Goal: Task Accomplishment & Management: Manage account settings

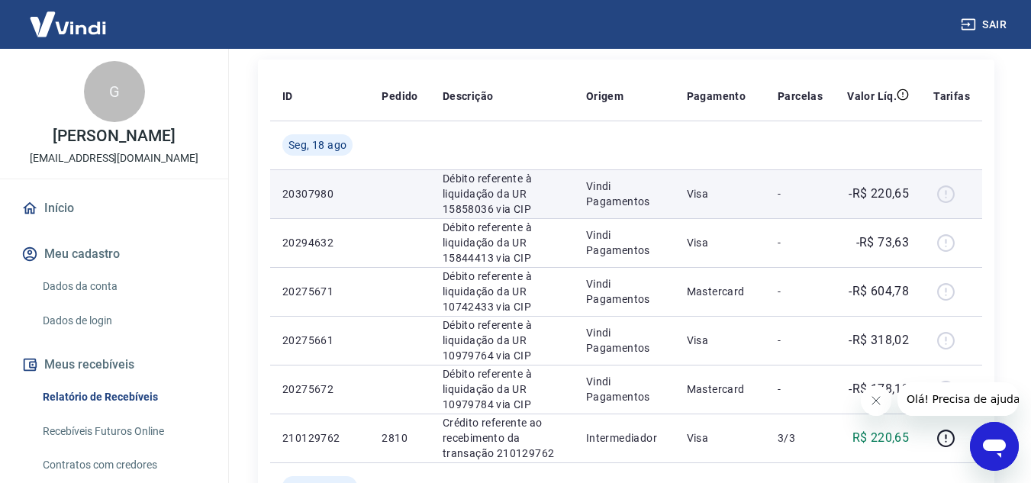
scroll to position [229, 0]
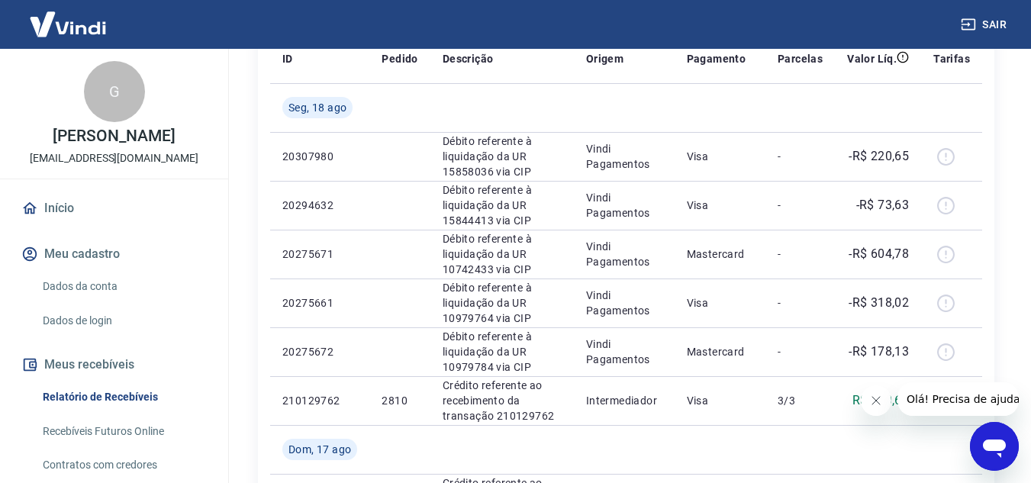
click at [877, 396] on icon "Fechar mensagem da empresa" at bounding box center [875, 400] width 12 height 12
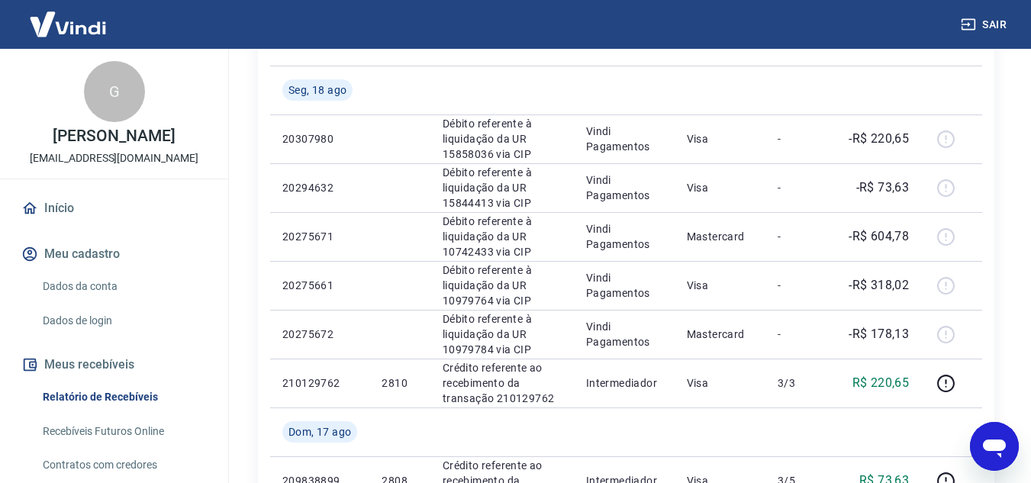
scroll to position [153, 0]
